Goal: Information Seeking & Learning: Learn about a topic

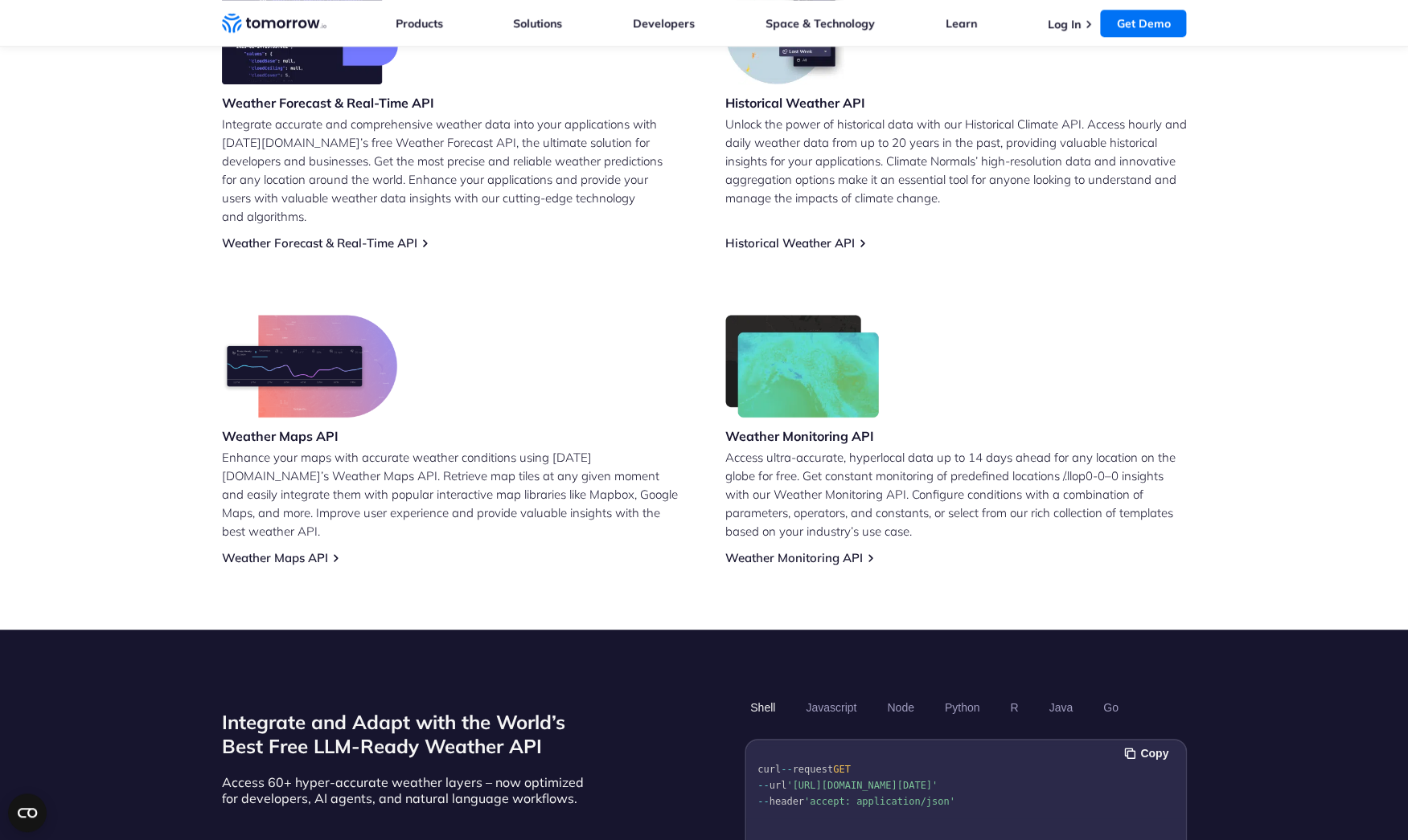
scroll to position [763, 0]
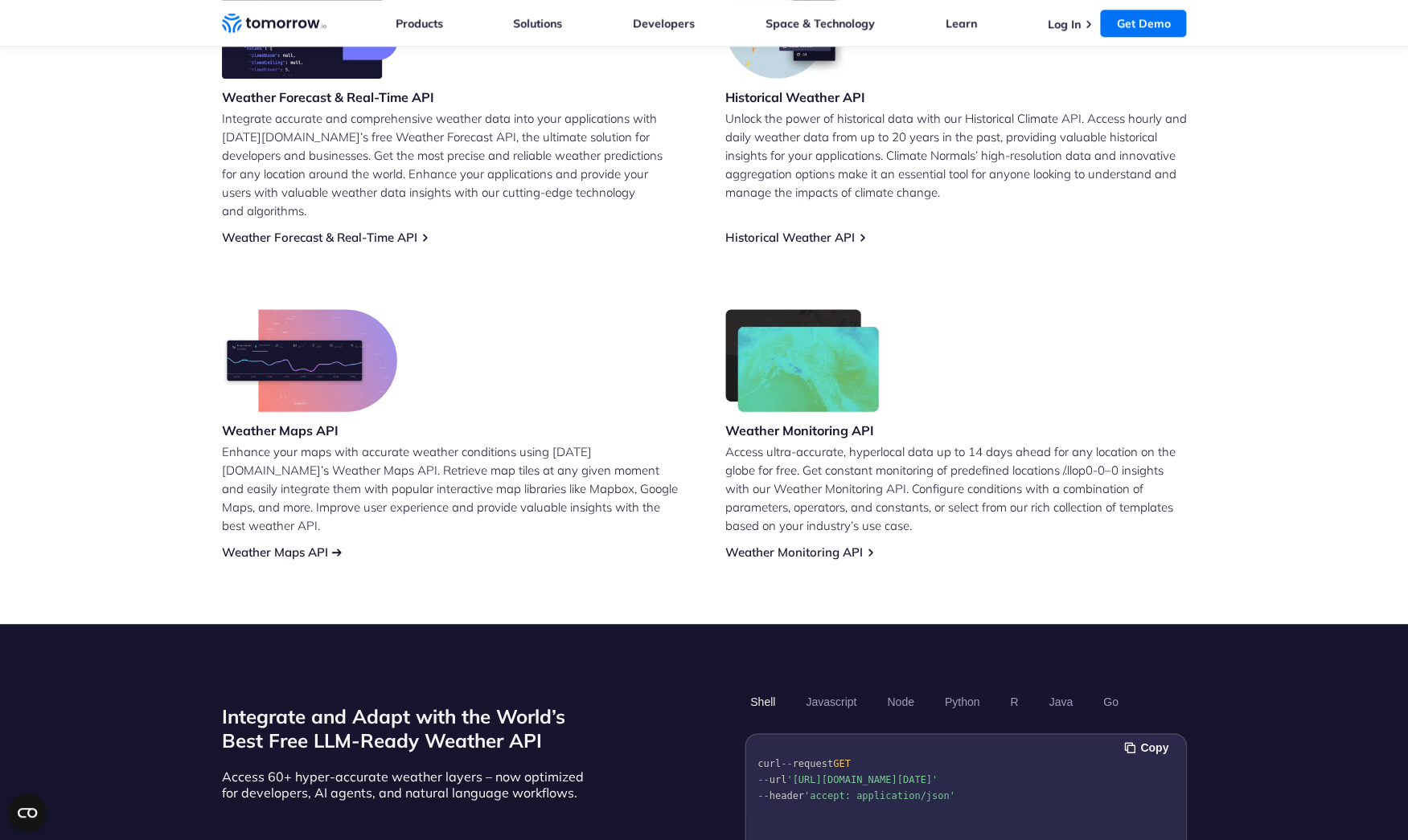
click at [316, 545] on link "Weather Maps API" at bounding box center [275, 553] width 106 height 16
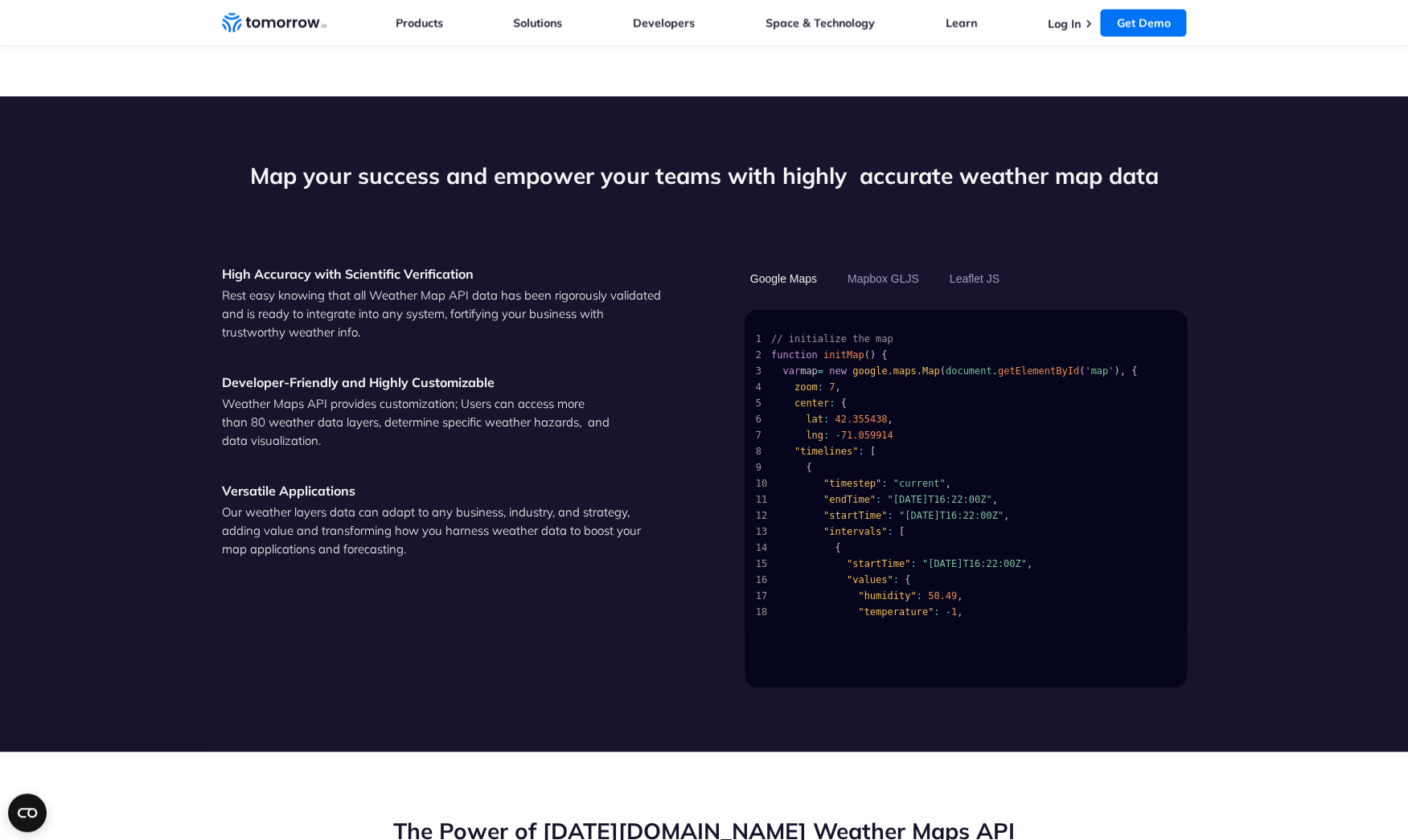
scroll to position [1510, 0]
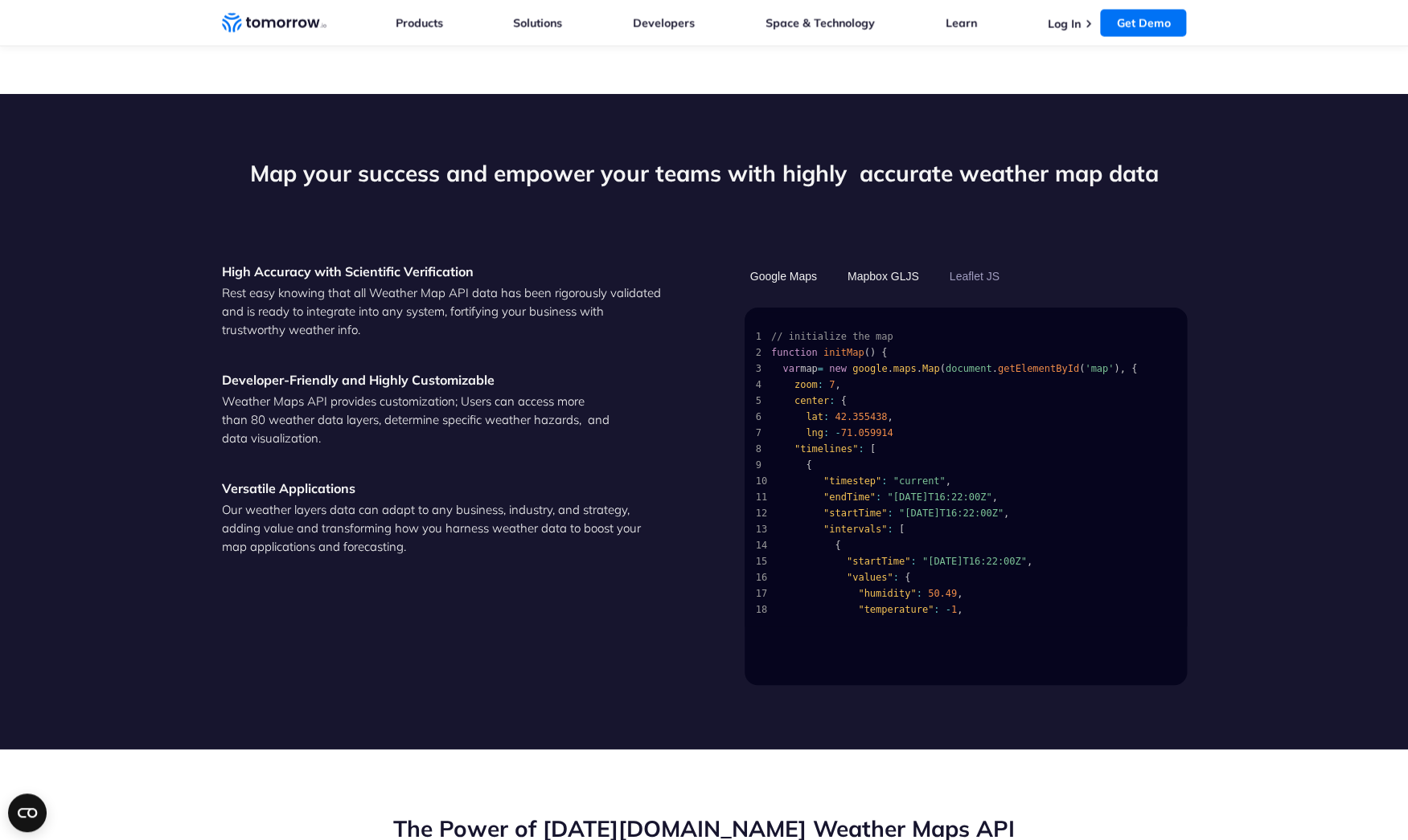
click at [894, 263] on button "Mapbox GLJS" at bounding box center [883, 277] width 83 height 27
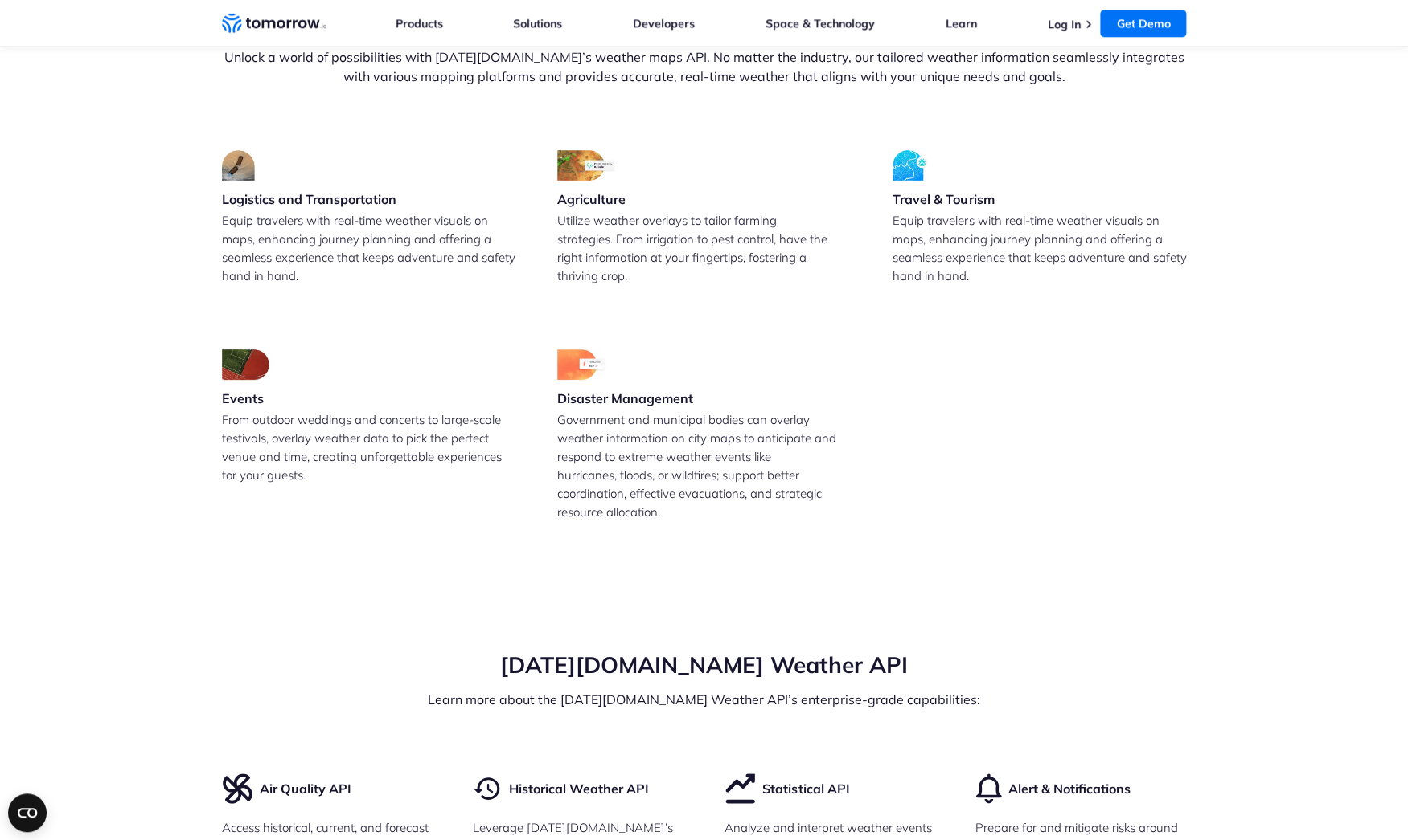
scroll to position [3630, 0]
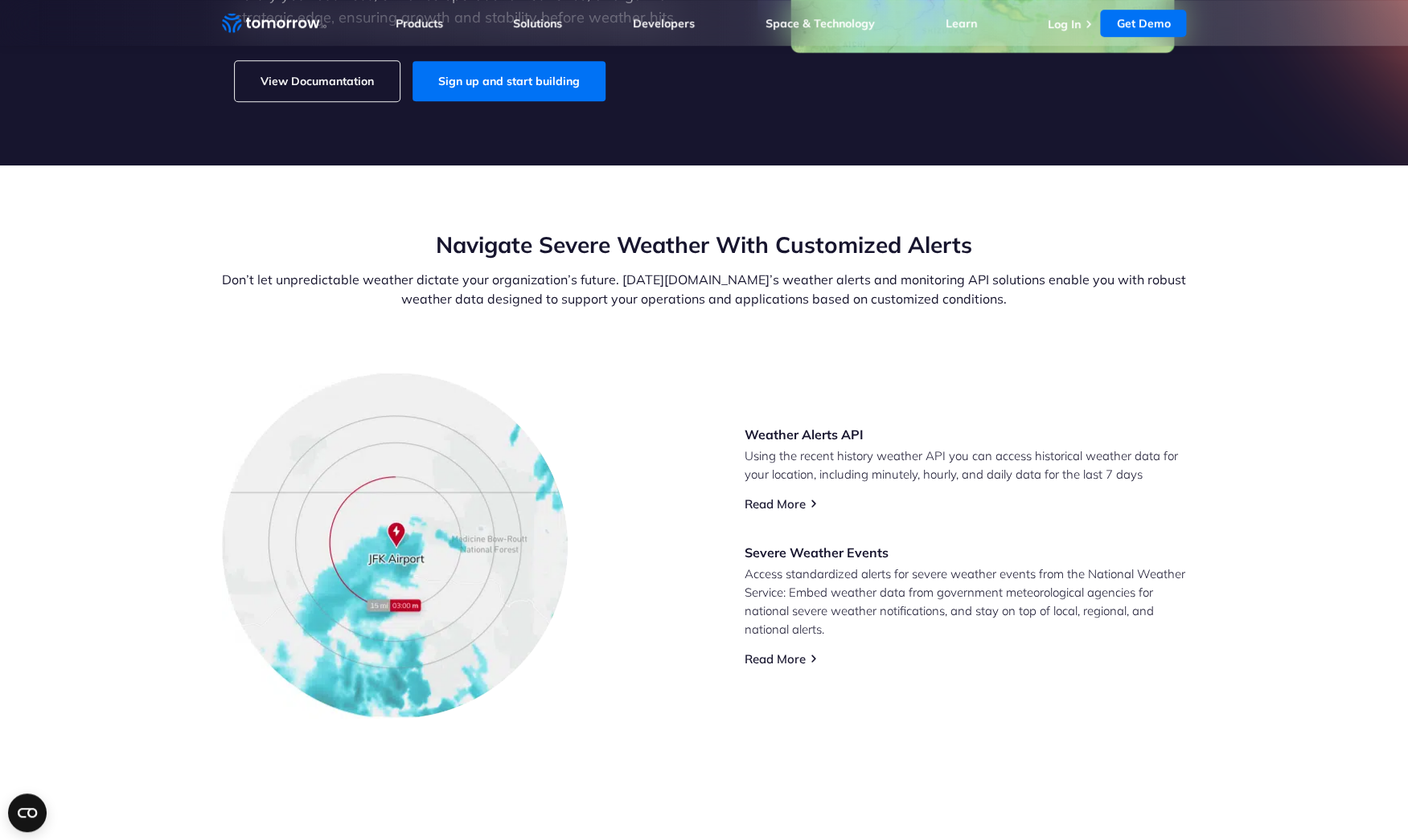
scroll to position [419, 0]
